Goal: Information Seeking & Learning: Learn about a topic

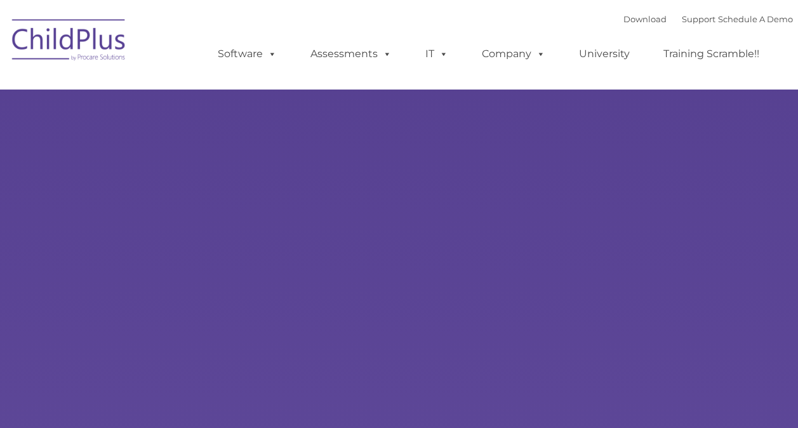
select select "MEDIUM"
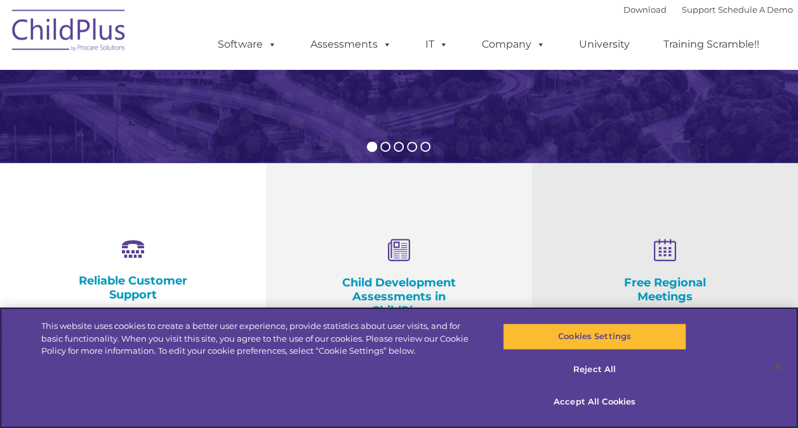
scroll to position [339, 0]
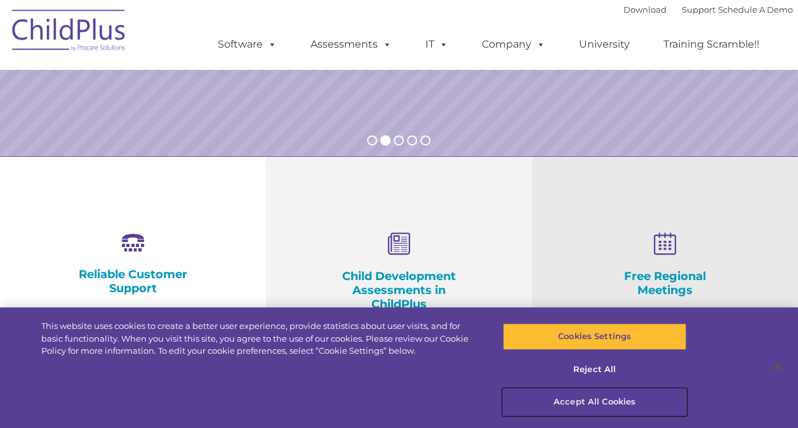
click at [616, 399] on button "Accept All Cookies" at bounding box center [594, 402] width 183 height 27
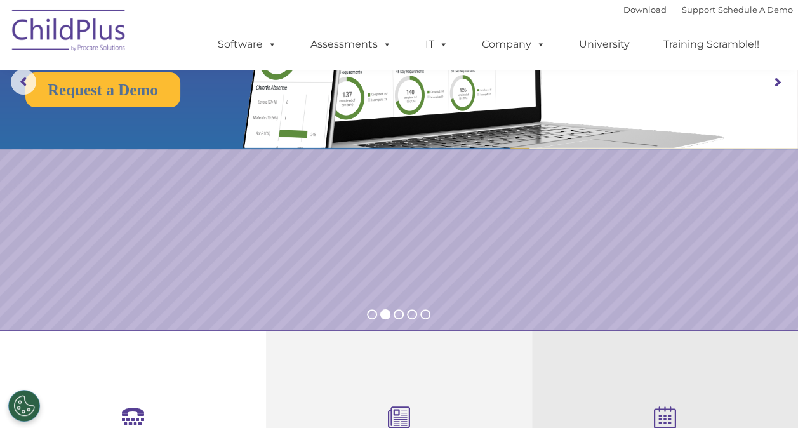
scroll to position [0, 0]
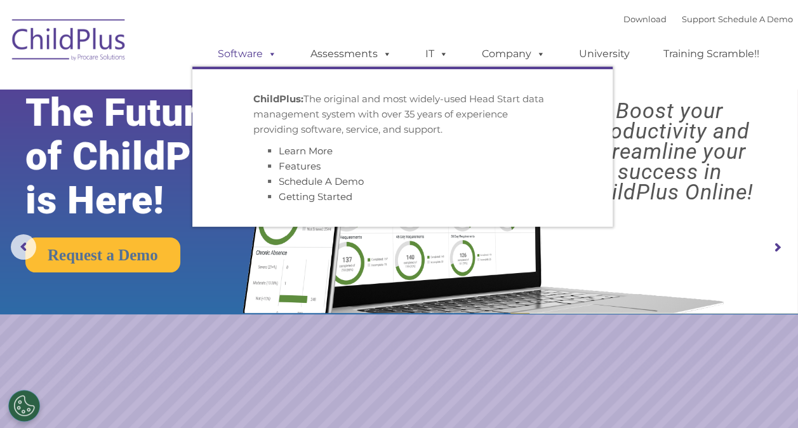
click at [254, 60] on link "Software" at bounding box center [247, 53] width 84 height 25
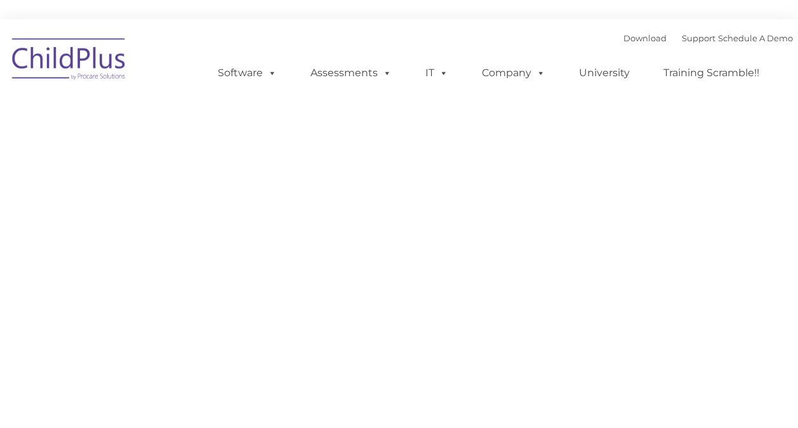
type input ""
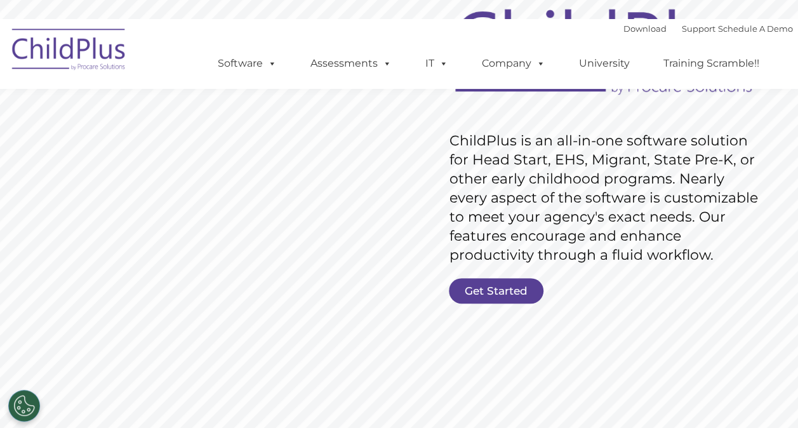
scroll to position [168, 0]
click at [494, 277] on rs-slide "Request Pricing ChildPlus is an all-in-one software solution for Head Start, EH…" at bounding box center [399, 181] width 798 height 571
click at [496, 289] on link "Get Started" at bounding box center [496, 291] width 95 height 25
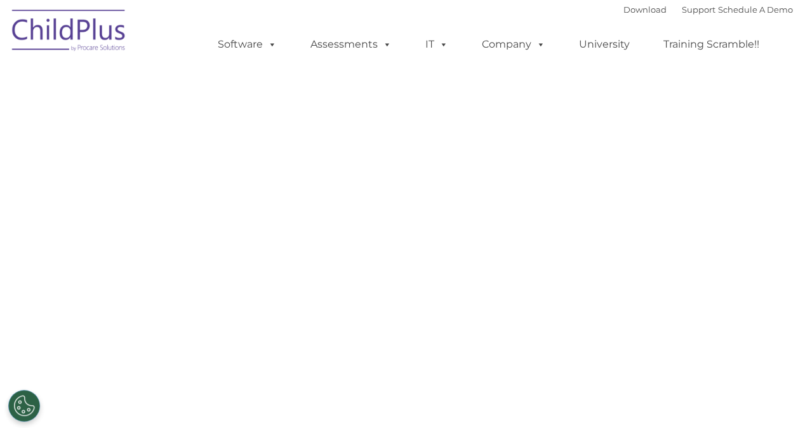
select select "MEDIUM"
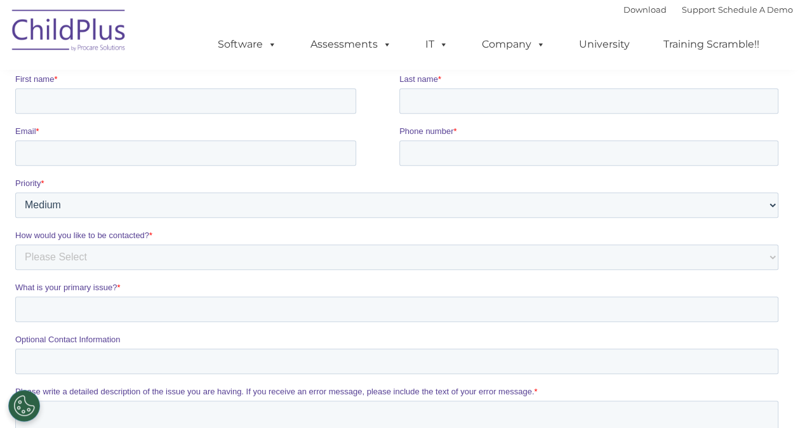
scroll to position [317, 0]
